Goal: Transaction & Acquisition: Purchase product/service

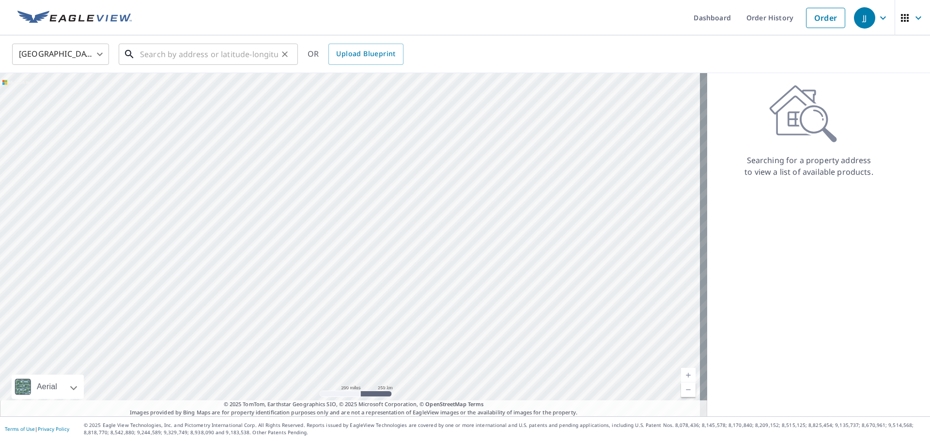
click at [159, 55] on input "text" at bounding box center [209, 54] width 138 height 27
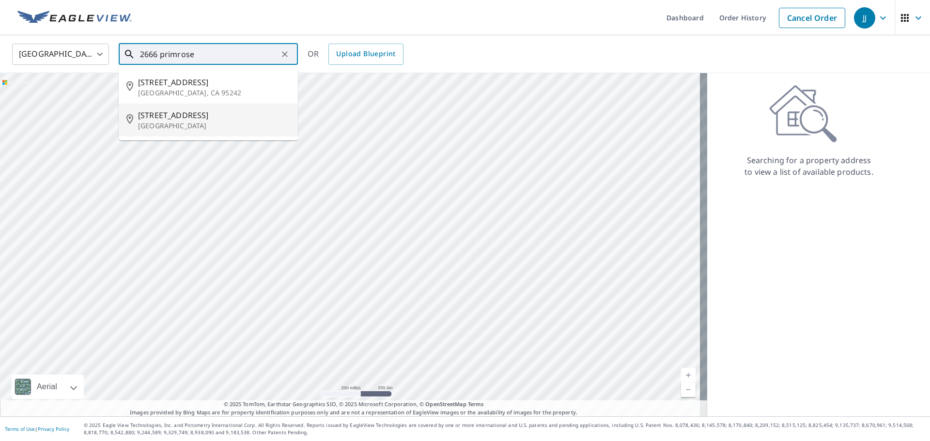
click at [176, 115] on span "[STREET_ADDRESS]" at bounding box center [214, 116] width 152 height 12
type input "[STREET_ADDRESS][PERSON_NAME]"
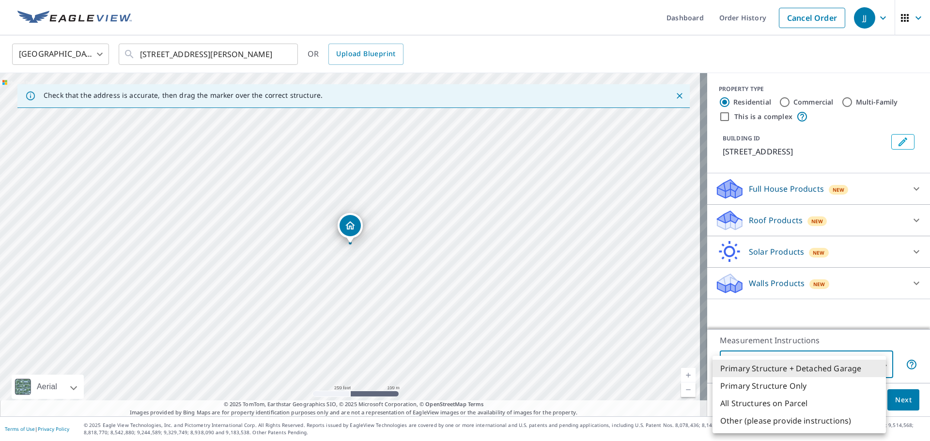
click at [874, 359] on body "JJ JJ Dashboard Order History Cancel Order JJ [GEOGRAPHIC_DATA] [GEOGRAPHIC_DAT…" at bounding box center [465, 220] width 930 height 441
click at [787, 385] on li "Primary Structure Only" at bounding box center [799, 385] width 173 height 17
type input "2"
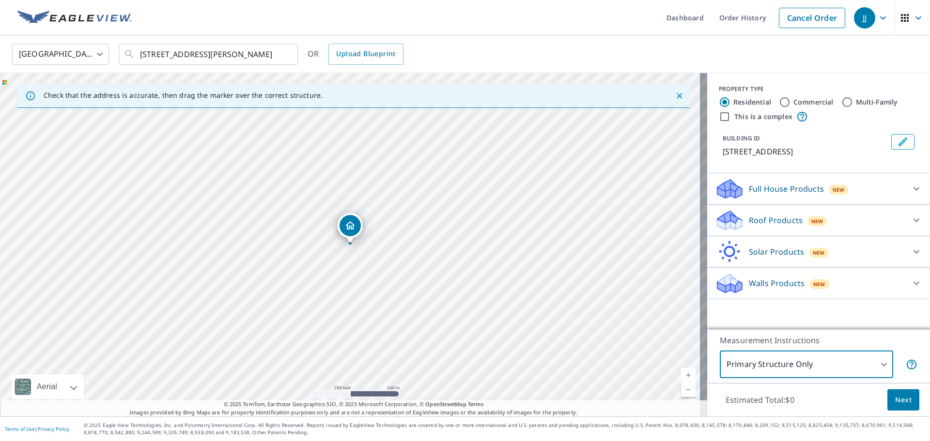
click at [911, 281] on icon at bounding box center [917, 284] width 12 height 12
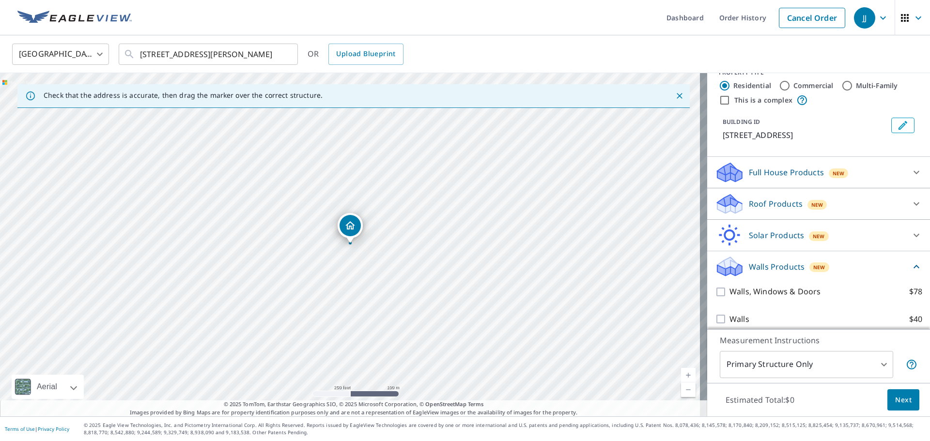
scroll to position [24, 0]
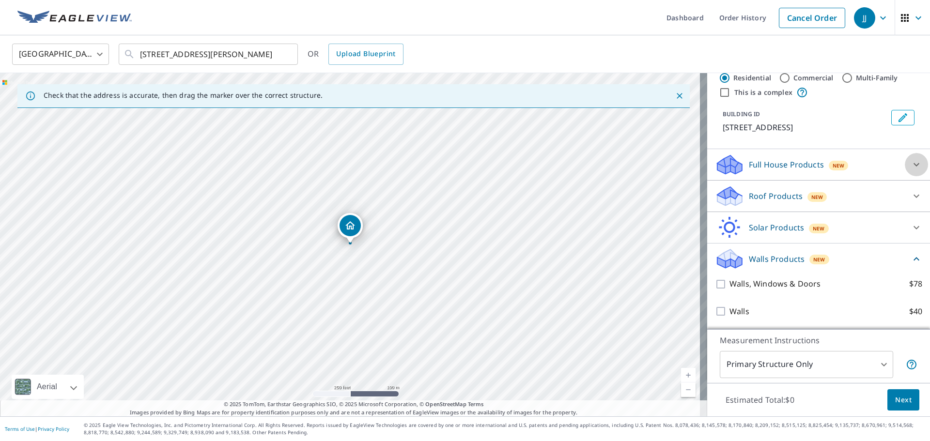
click at [911, 163] on icon at bounding box center [917, 165] width 12 height 12
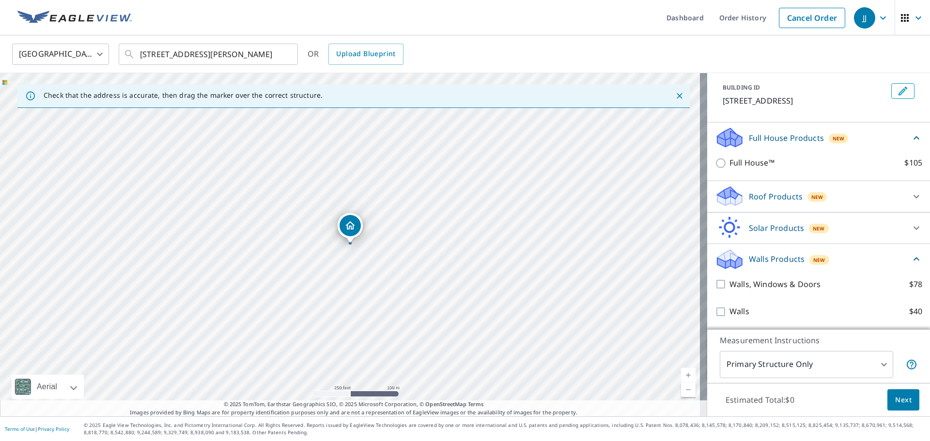
scroll to position [51, 0]
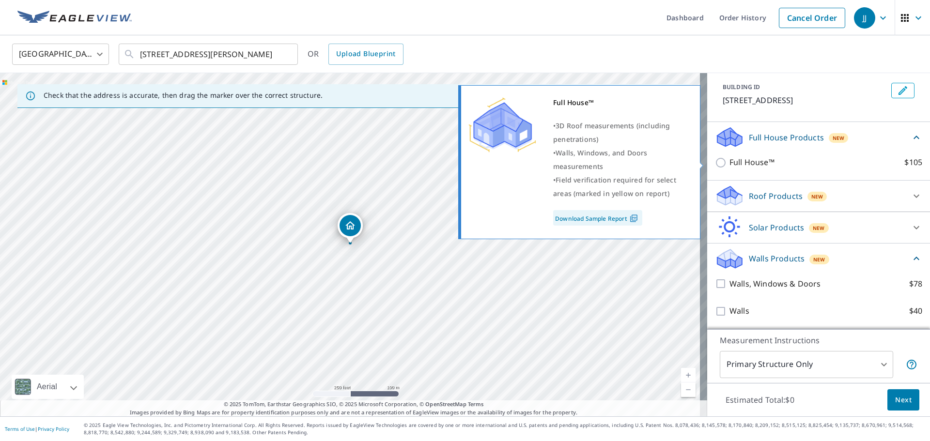
click at [715, 165] on input "Full House™ $105" at bounding box center [722, 163] width 15 height 12
checkbox input "true"
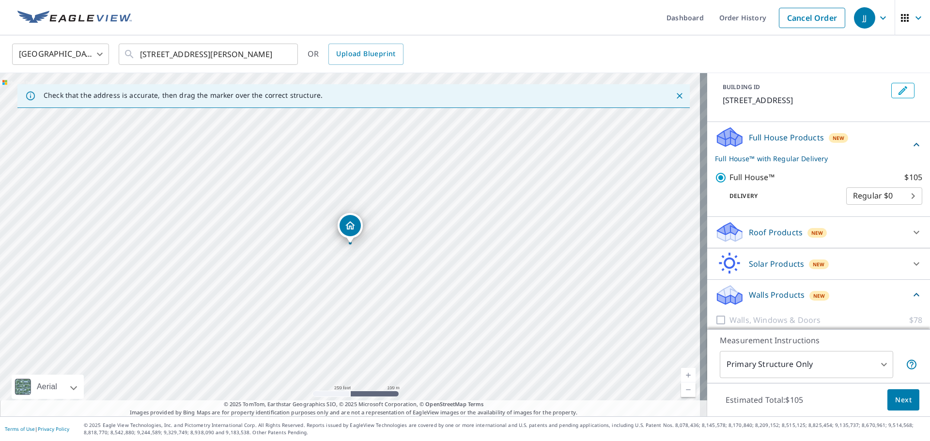
click at [884, 194] on body "JJ JJ Dashboard Order History Cancel Order JJ [GEOGRAPHIC_DATA] [GEOGRAPHIC_DAT…" at bounding box center [465, 220] width 930 height 441
click at [884, 194] on li "Regular $0" at bounding box center [870, 196] width 76 height 17
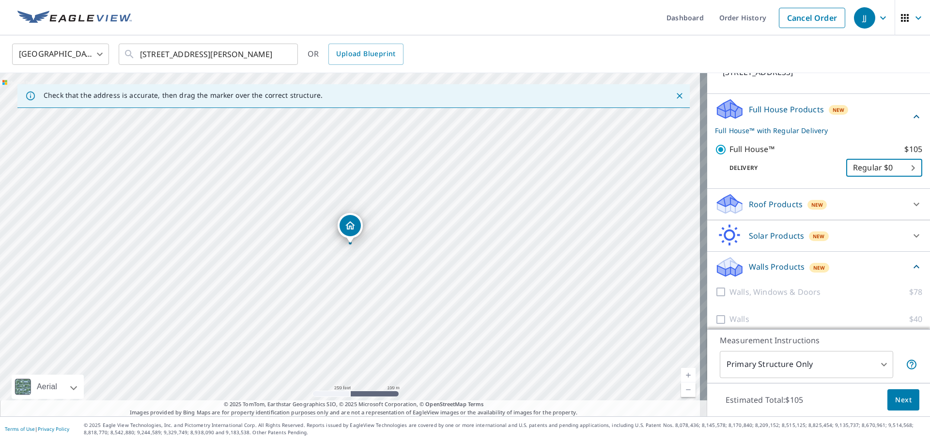
scroll to position [88, 0]
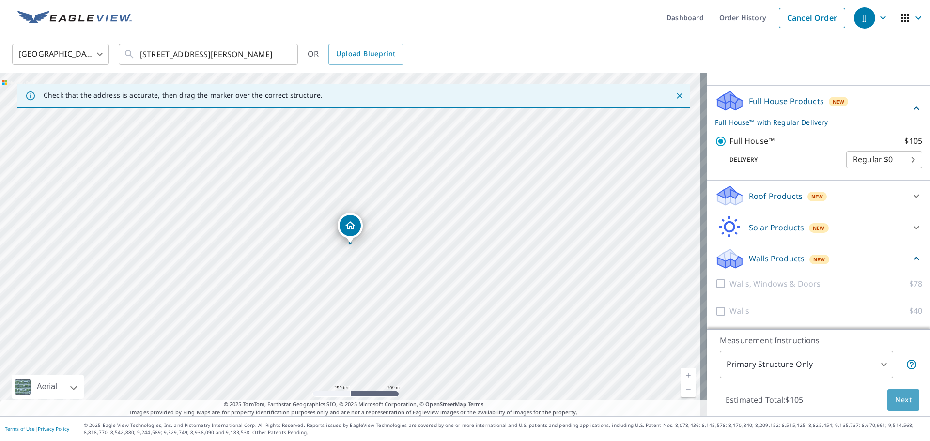
click at [897, 399] on span "Next" at bounding box center [903, 400] width 16 height 12
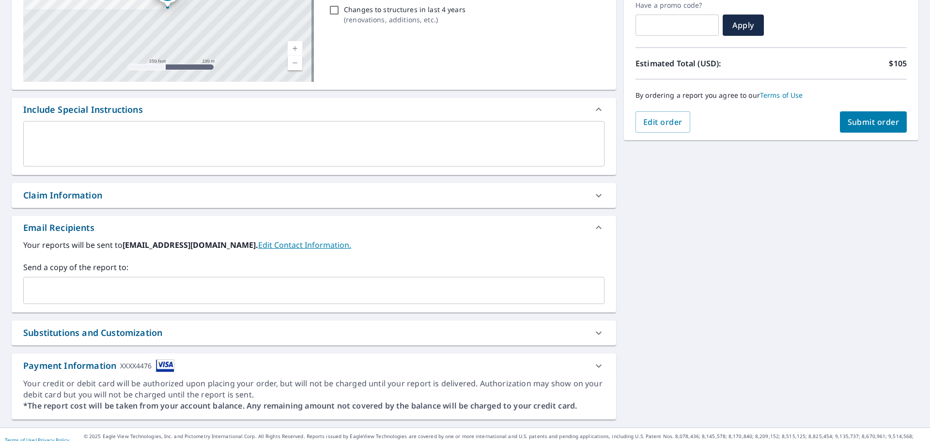
scroll to position [180, 0]
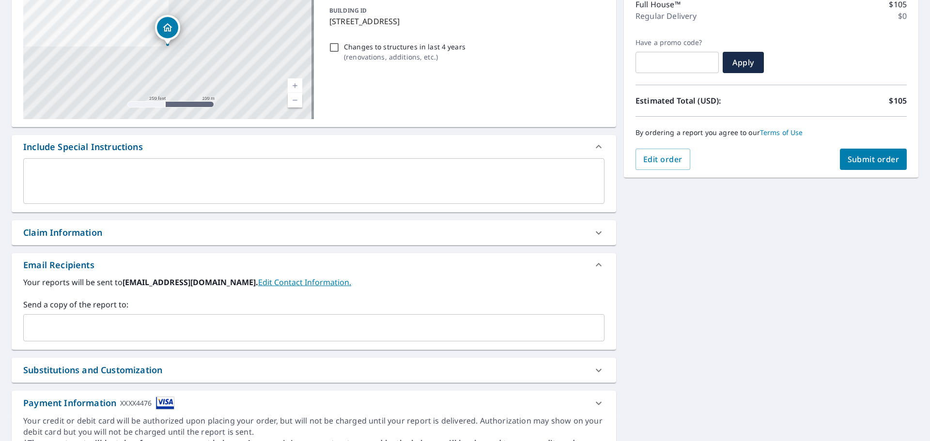
click at [855, 149] on button "Submit order" at bounding box center [873, 159] width 67 height 21
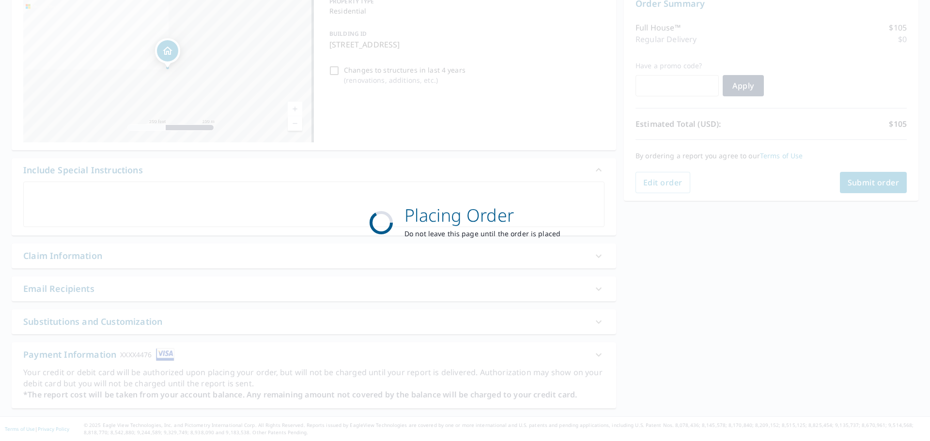
scroll to position [108, 0]
